Goal: Transaction & Acquisition: Purchase product/service

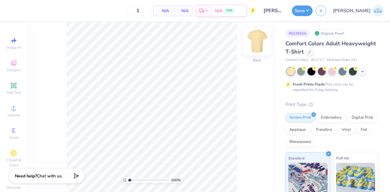
click at [254, 40] on img at bounding box center [257, 41] width 24 height 24
click at [12, 88] on icon at bounding box center [14, 85] width 6 height 6
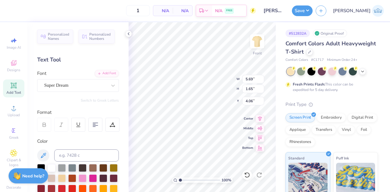
type input "3.00"
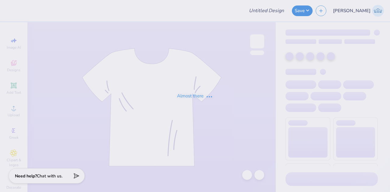
type input "Men's Polos"
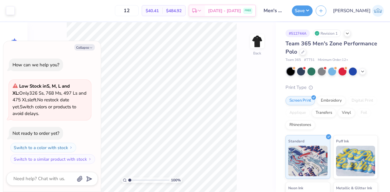
drag, startPoint x: 80, startPoint y: 47, endPoint x: 44, endPoint y: 60, distance: 38.7
click at [80, 47] on button "Collapse" at bounding box center [84, 47] width 20 height 6
type textarea "x"
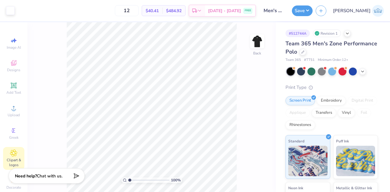
click at [12, 151] on icon at bounding box center [13, 152] width 7 height 7
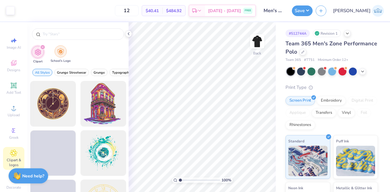
click at [58, 51] on img "filter for School's Logo" at bounding box center [60, 51] width 7 height 7
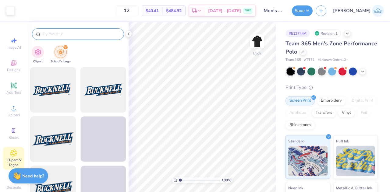
click at [72, 32] on input "text" at bounding box center [81, 34] width 78 height 6
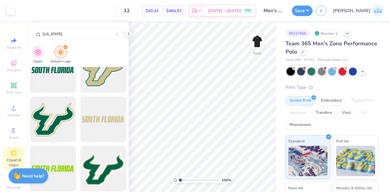
scroll to position [30, 0]
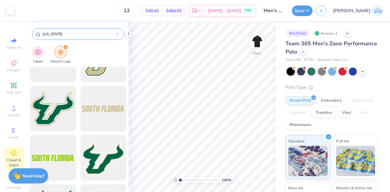
click at [63, 30] on div "florida" at bounding box center [78, 34] width 92 height 12
click at [61, 34] on input "florida" at bounding box center [79, 34] width 74 height 6
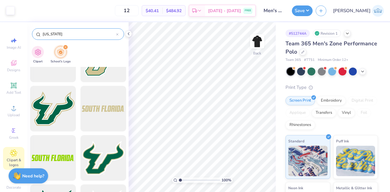
click at [61, 34] on input "florida" at bounding box center [79, 34] width 74 height 6
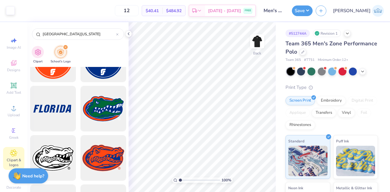
type input "university of florida"
click at [61, 8] on div "12 $40.41 Per Item $484.92 Total Est. Delivery Sep 9 - 12 FREE" at bounding box center [137, 10] width 238 height 21
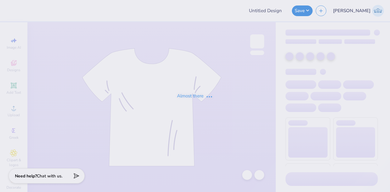
type input "sailing team pinnies '25"
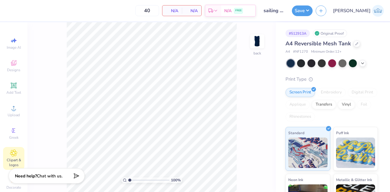
click at [12, 154] on icon at bounding box center [13, 153] width 3 height 3
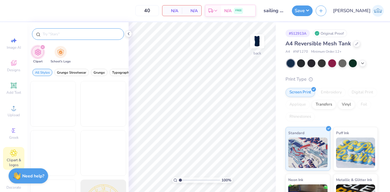
click at [68, 37] on input "text" at bounding box center [81, 34] width 78 height 6
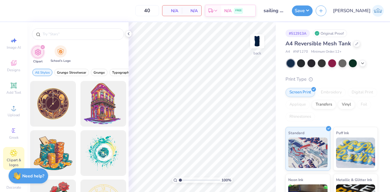
click at [61, 64] on div "Clipart School's Logo" at bounding box center [77, 55] width 101 height 23
click at [61, 60] on span "School's Logo" at bounding box center [61, 61] width 20 height 5
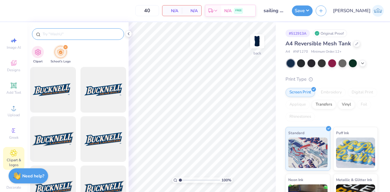
click at [76, 34] on input "text" at bounding box center [81, 34] width 78 height 6
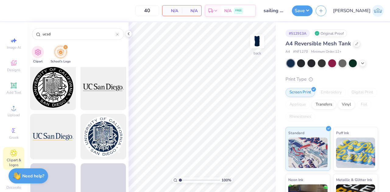
scroll to position [822, 0]
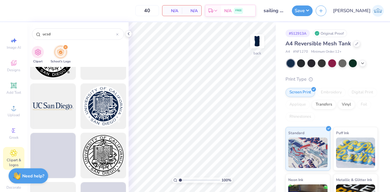
type input "ucsd"
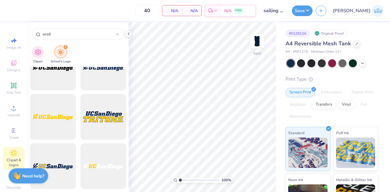
scroll to position [0, 0]
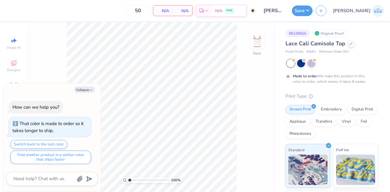
type textarea "x"
